Goal: Information Seeking & Learning: Learn about a topic

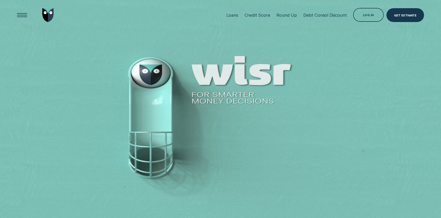
click at [230, 13] on div "Loans" at bounding box center [232, 15] width 12 height 5
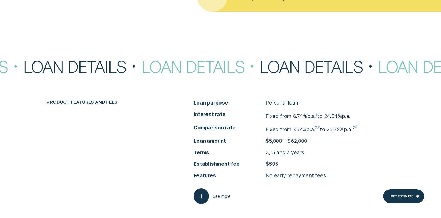
scroll to position [2203, 0]
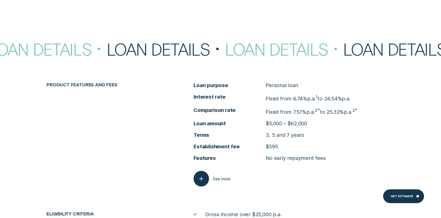
click at [293, 101] on p "Fixed from 6.74% p.a. 1 to 24.54% p.a." at bounding box center [307, 97] width 85 height 9
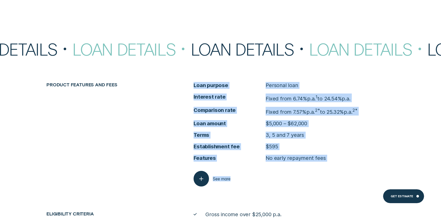
drag, startPoint x: 180, startPoint y: 70, endPoint x: 355, endPoint y: 173, distance: 202.7
click at [355, 173] on div "Loan Details Loan Details Loan Details Loan Details Loan Details Loan Details L…" at bounding box center [220, 164] width 441 height 246
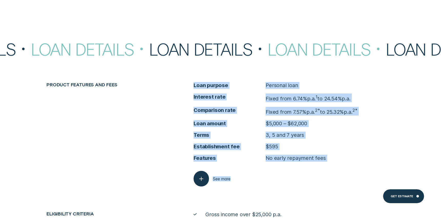
click at [326, 133] on li "Terms 3, 5 and 7 years" at bounding box center [293, 135] width 201 height 7
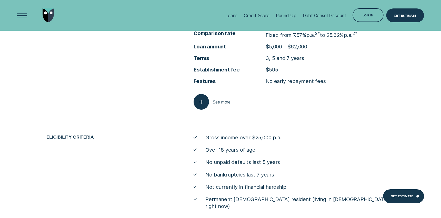
scroll to position [2177, 0]
